Goal: Task Accomplishment & Management: Manage account settings

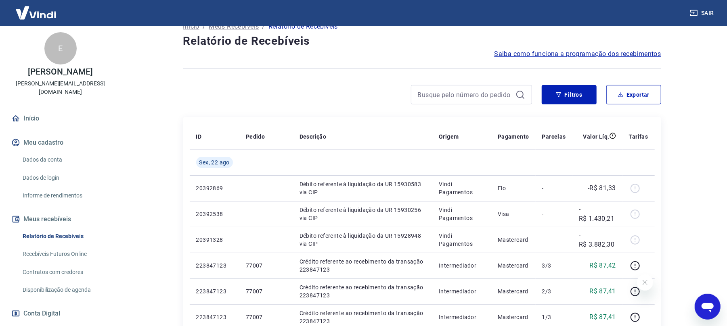
scroll to position [107, 0]
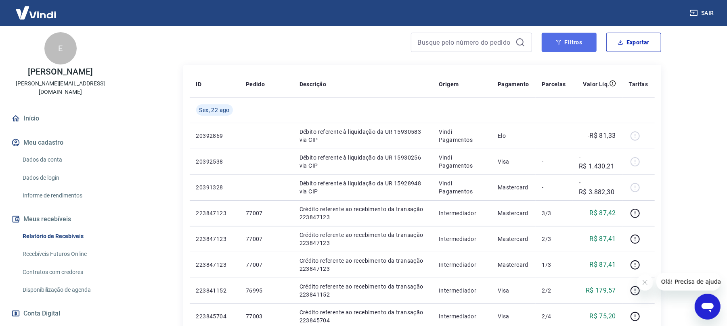
click at [571, 44] on button "Filtros" at bounding box center [568, 42] width 55 height 19
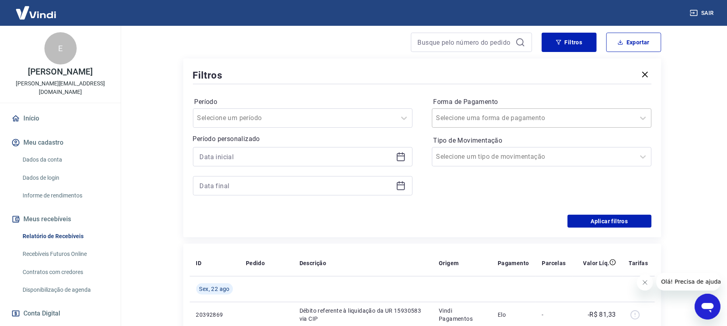
click at [564, 111] on div "Selecione uma forma de pagamento" at bounding box center [533, 118] width 203 height 15
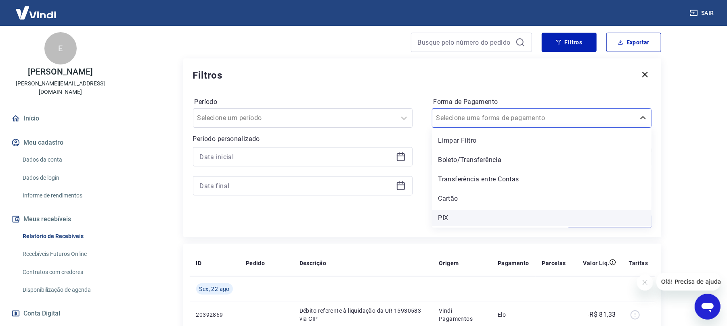
click at [496, 223] on div "PIX" at bounding box center [542, 218] width 220 height 16
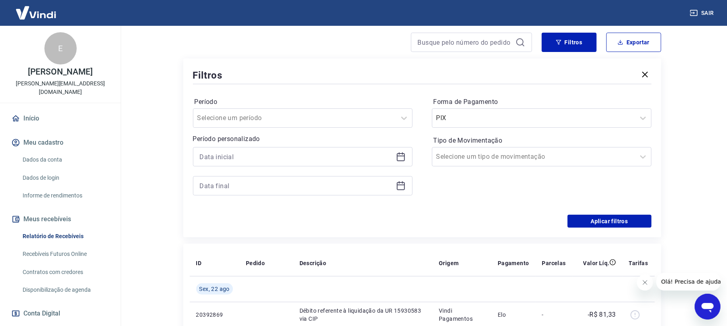
click at [449, 216] on div "Aplicar filtros" at bounding box center [422, 221] width 458 height 13
click at [614, 223] on button "Aplicar filtros" at bounding box center [609, 221] width 84 height 13
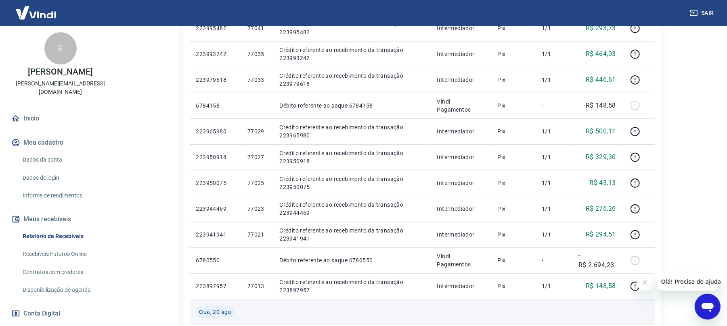
scroll to position [161, 0]
